Goal: Task Accomplishment & Management: Contribute content

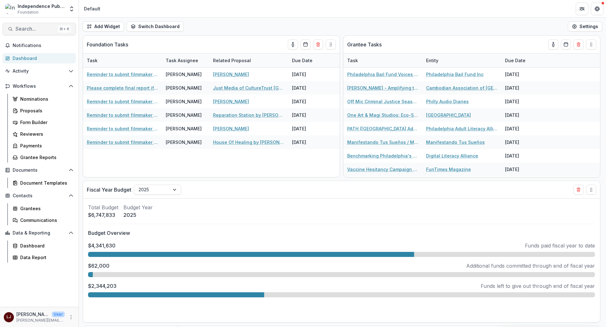
click at [38, 32] on span "Search..." at bounding box center [35, 29] width 40 height 6
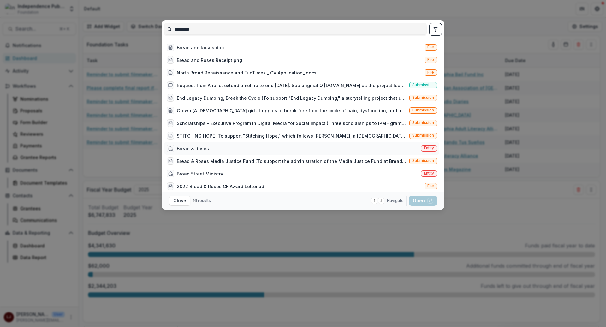
type input "*********"
click at [267, 144] on div "Bread & Roses Entity" at bounding box center [301, 148] width 275 height 13
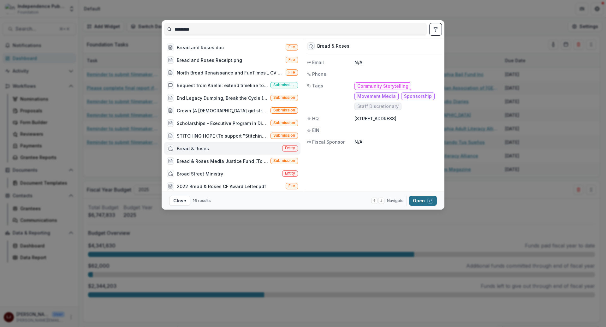
click at [428, 204] on button "Open with enter key" at bounding box center [423, 201] width 28 height 10
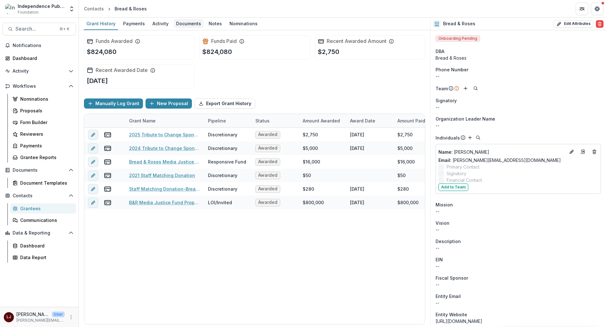
click at [196, 22] on div "Documents" at bounding box center [188, 23] width 30 height 9
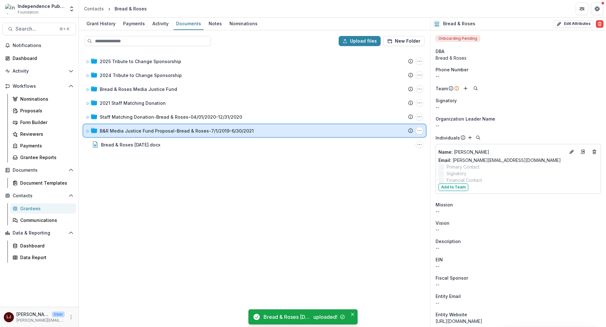
click at [86, 130] on icon at bounding box center [88, 131] width 4 height 4
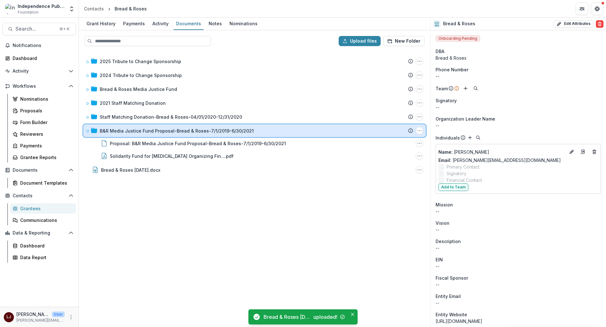
click at [86, 130] on icon at bounding box center [87, 131] width 3 height 2
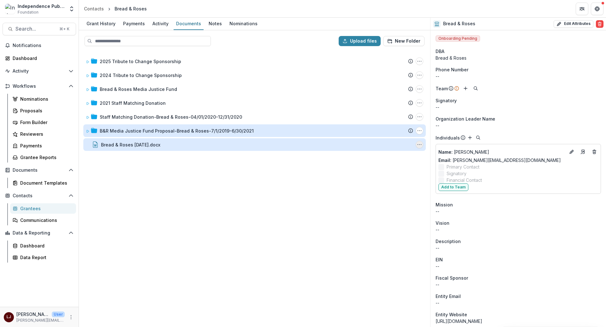
click at [417, 147] on icon "Bread & Roses 5.12.25.docx Options" at bounding box center [419, 144] width 5 height 5
click at [373, 177] on button "Rename" at bounding box center [387, 177] width 67 height 10
click at [129, 142] on input "**********" at bounding box center [125, 145] width 49 height 8
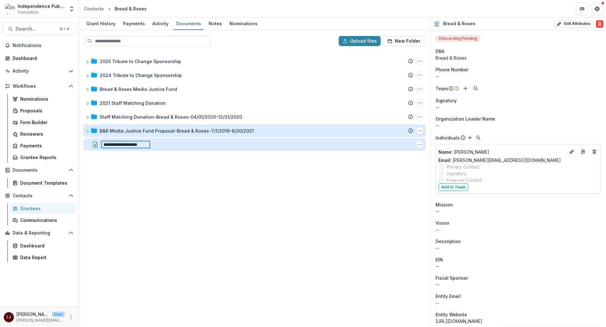
click at [142, 145] on input "**********" at bounding box center [125, 145] width 49 height 8
drag, startPoint x: 134, startPoint y: 144, endPoint x: 172, endPoint y: 144, distance: 38.5
click at [172, 144] on div "**********" at bounding box center [257, 145] width 312 height 8
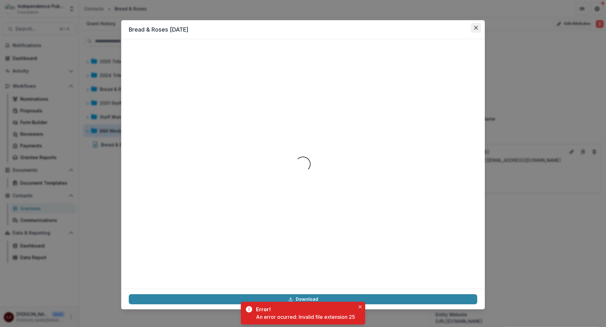
click at [475, 26] on icon "Close" at bounding box center [476, 28] width 4 height 4
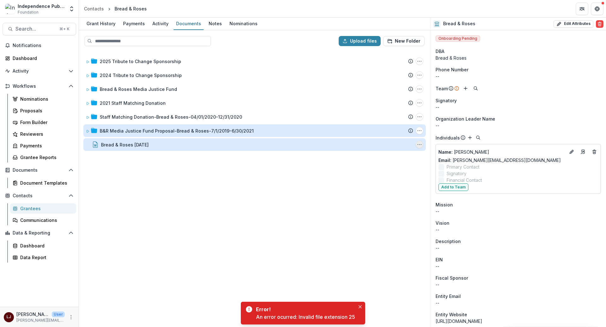
click at [417, 141] on button "Bread & Roses 5.12.25 Options" at bounding box center [419, 145] width 8 height 8
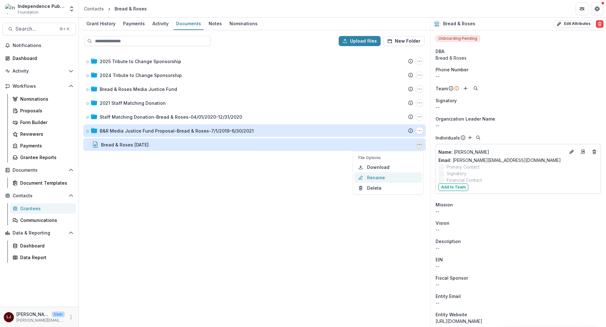
click at [378, 176] on button "Rename" at bounding box center [387, 177] width 67 height 10
click at [135, 144] on input "**********" at bounding box center [125, 145] width 49 height 8
type input "**********"
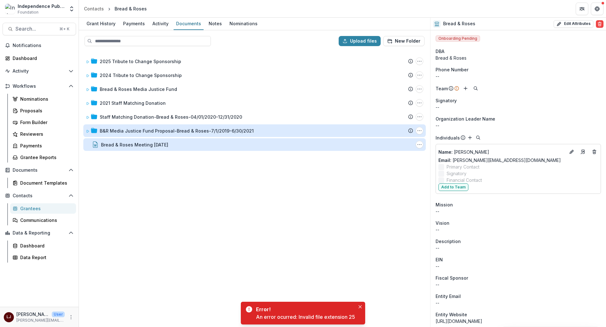
click at [140, 144] on div "Bread & Roses Meeting [DATE]" at bounding box center [134, 144] width 67 height 7
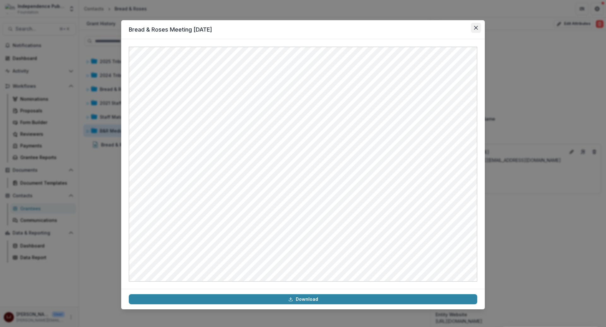
click at [474, 28] on icon "Close" at bounding box center [476, 28] width 4 height 4
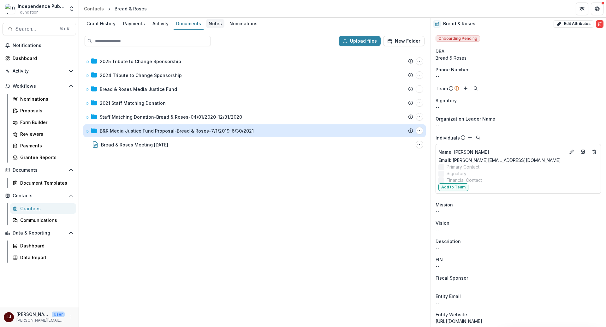
click at [216, 21] on div "Notes" at bounding box center [215, 23] width 18 height 9
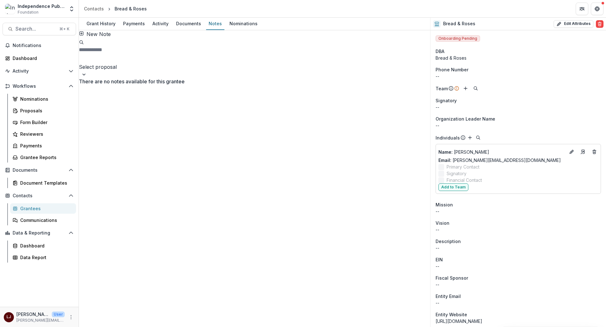
click at [103, 38] on button "New Note" at bounding box center [95, 34] width 32 height 8
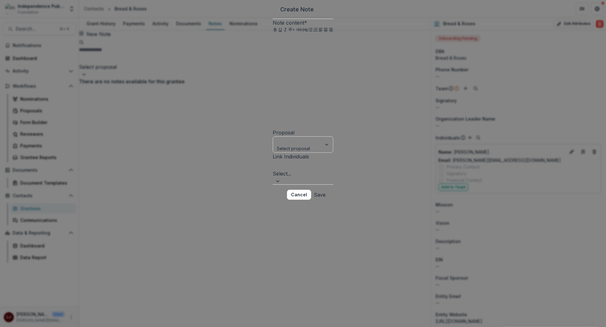
click at [273, 129] on div at bounding box center [303, 81] width 61 height 95
click at [277, 136] on label "Proposal" at bounding box center [284, 132] width 22 height 6
click at [277, 144] on input "Proposal" at bounding box center [277, 141] width 1 height 7
click at [277, 145] on div at bounding box center [297, 141] width 40 height 8
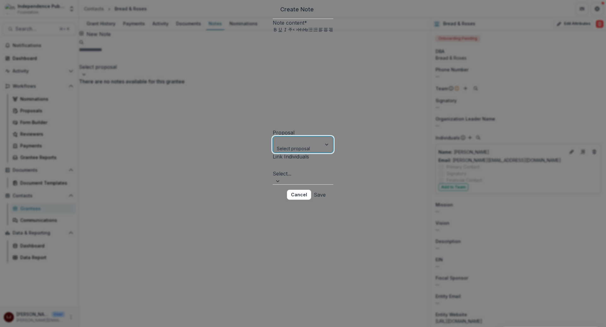
click at [273, 160] on label "Link Individuals" at bounding box center [291, 156] width 36 height 6
click at [273, 169] on input "Link Individuals" at bounding box center [274, 165] width 2 height 8
click at [273, 170] on div at bounding box center [302, 165] width 59 height 9
click at [273, 107] on div at bounding box center [303, 81] width 61 height 95
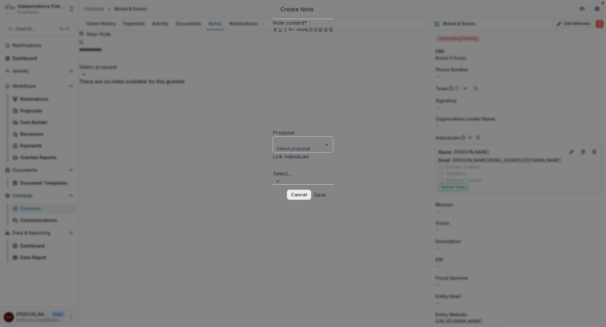
click at [311, 200] on button "Cancel" at bounding box center [299, 195] width 24 height 10
